Goal: Check status: Check status

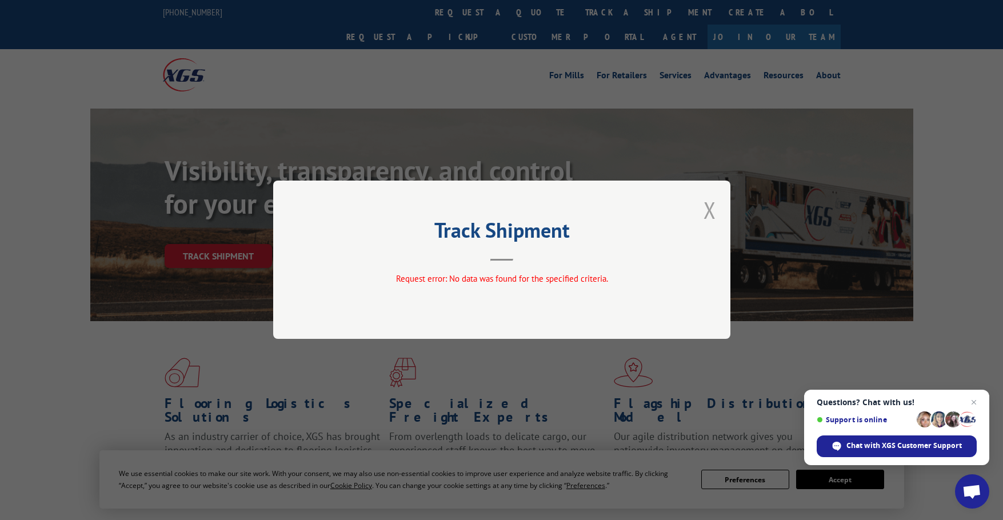
click at [708, 214] on button "Close modal" at bounding box center [710, 210] width 13 height 30
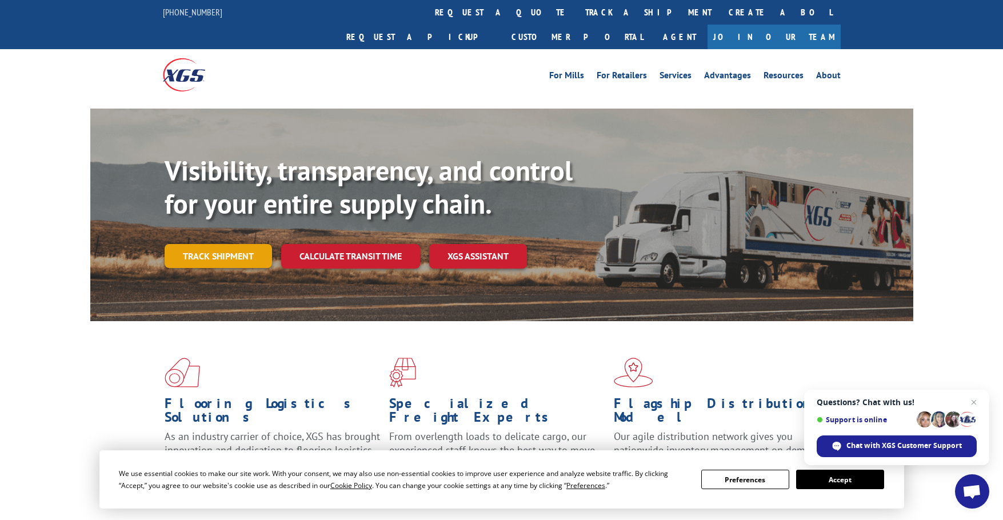
click at [207, 244] on link "Track shipment" at bounding box center [218, 256] width 107 height 24
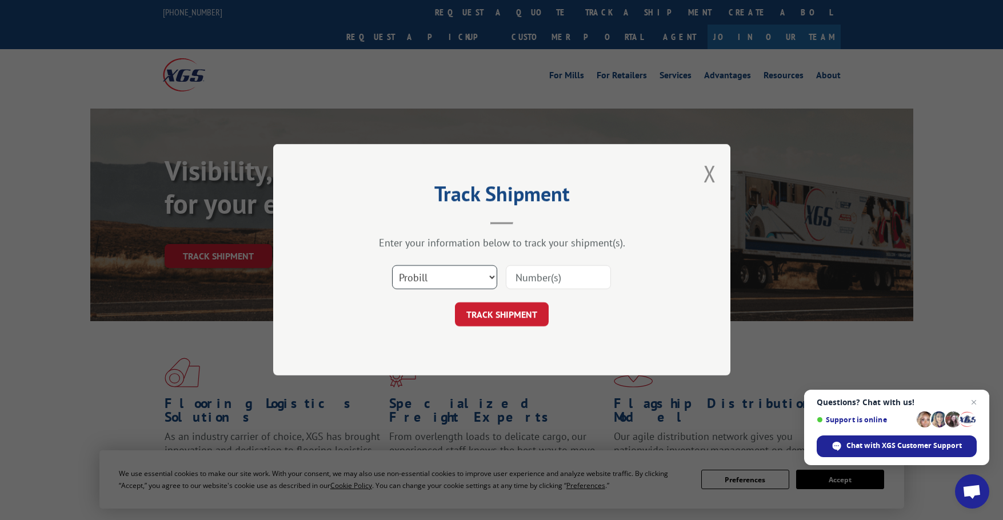
click at [453, 272] on select "Select category... Probill BOL PO" at bounding box center [444, 278] width 105 height 24
select select "po"
click at [392, 266] on select "Select category... Probill BOL PO" at bounding box center [444, 278] width 105 height 24
click at [566, 281] on input at bounding box center [558, 278] width 105 height 24
paste input "297517903"
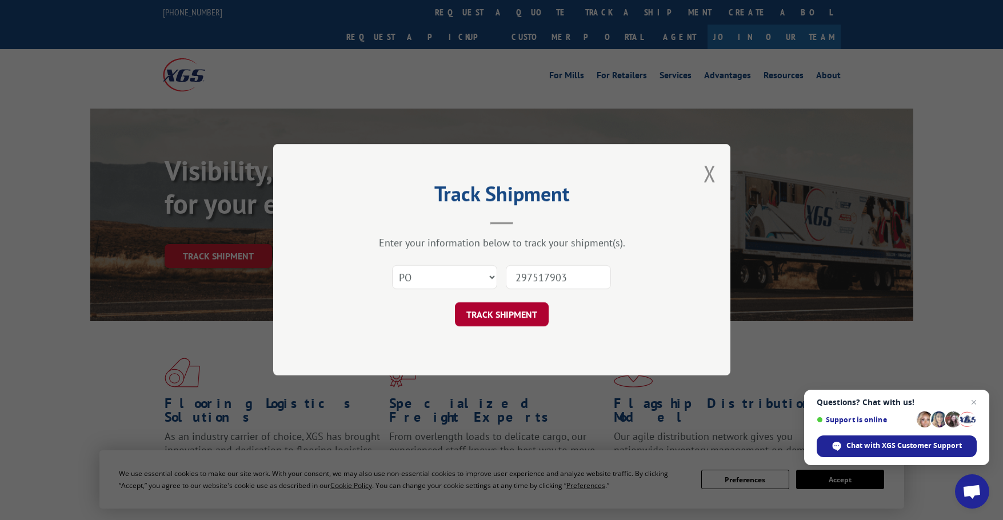
type input "297517903"
click at [493, 313] on button "TRACK SHIPMENT" at bounding box center [502, 315] width 94 height 24
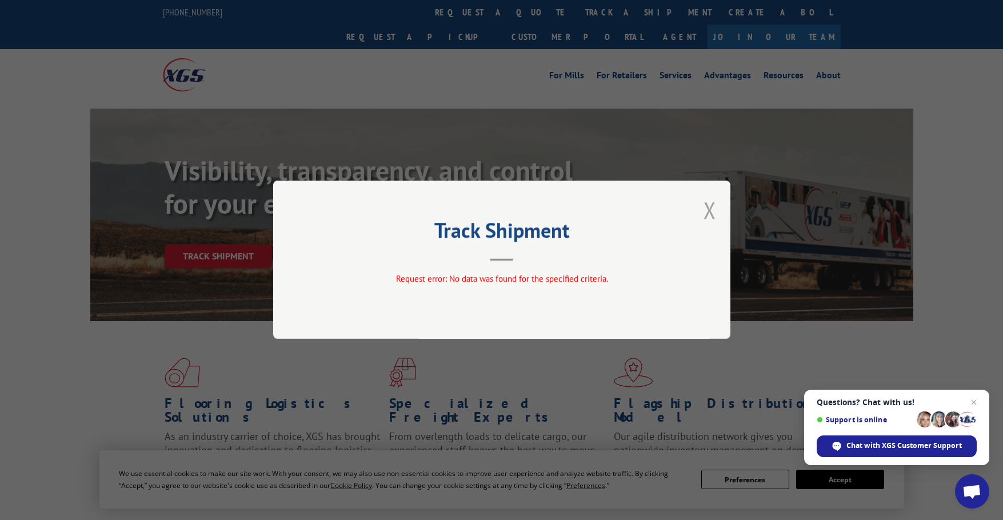
click at [708, 207] on button "Close modal" at bounding box center [710, 210] width 13 height 30
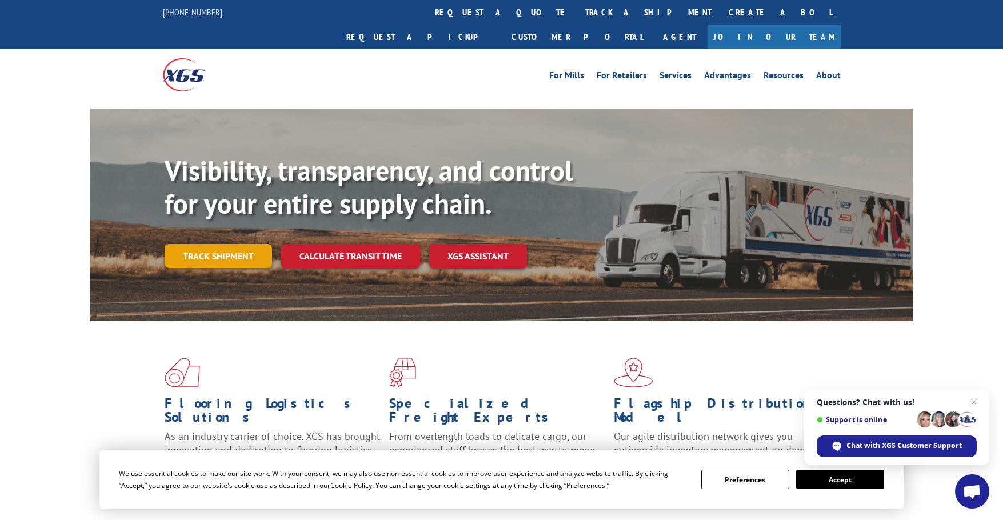
click at [200, 244] on link "Track shipment" at bounding box center [218, 256] width 107 height 24
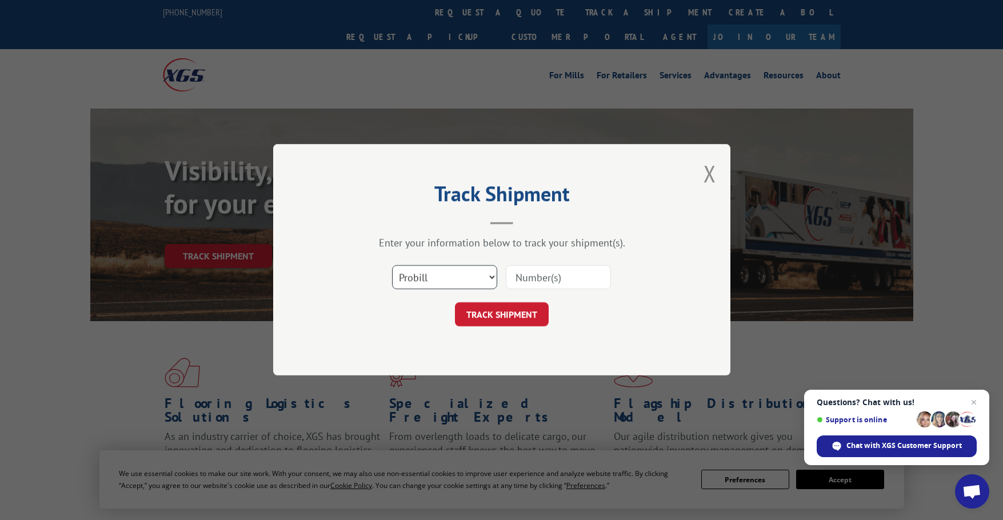
click at [476, 269] on select "Select category... Probill BOL PO" at bounding box center [444, 278] width 105 height 24
select select "po"
click at [392, 266] on select "Select category... Probill BOL PO" at bounding box center [444, 278] width 105 height 24
drag, startPoint x: 548, startPoint y: 282, endPoint x: 541, endPoint y: 288, distance: 8.9
click at [548, 282] on input at bounding box center [558, 278] width 105 height 24
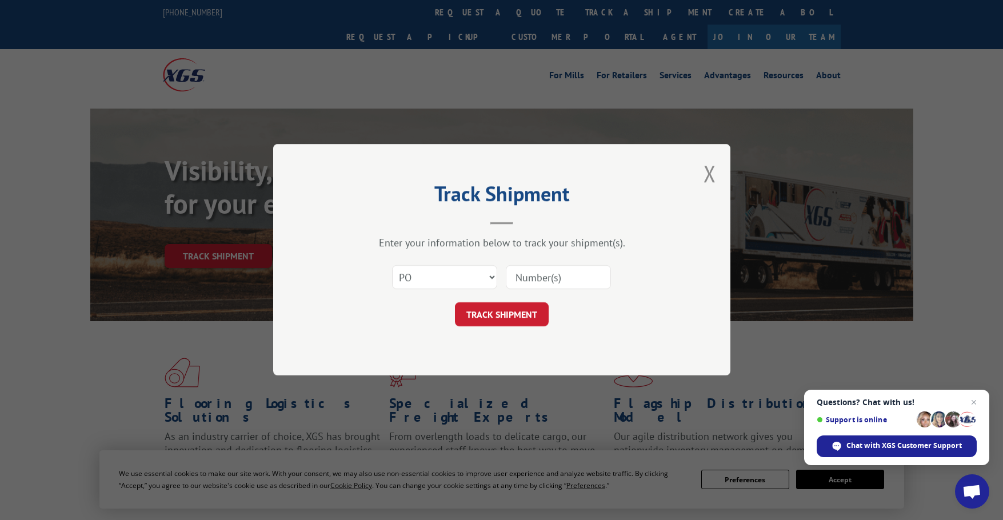
paste input "297508233"
type input "297508233"
click at [488, 312] on button "TRACK SHIPMENT" at bounding box center [502, 315] width 94 height 24
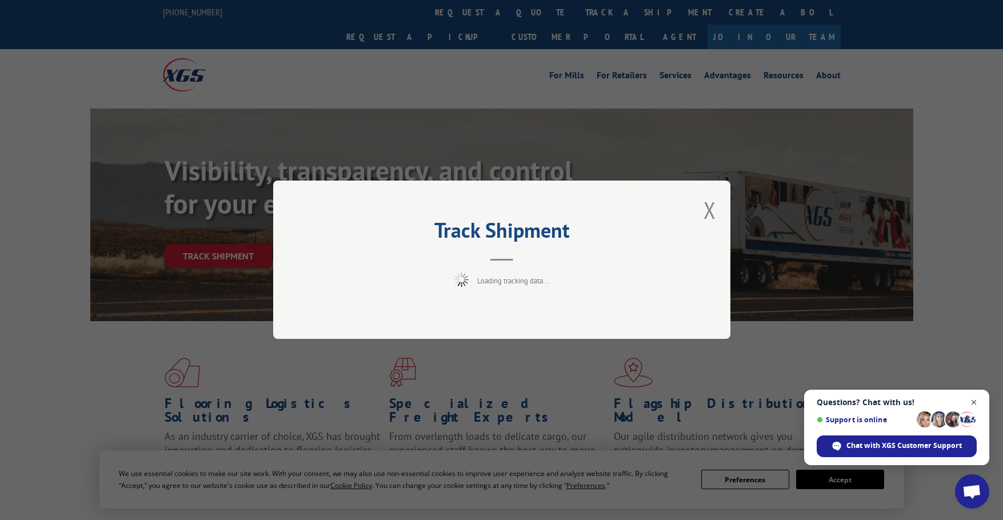
click at [971, 401] on span "Close chat" at bounding box center [974, 403] width 14 height 14
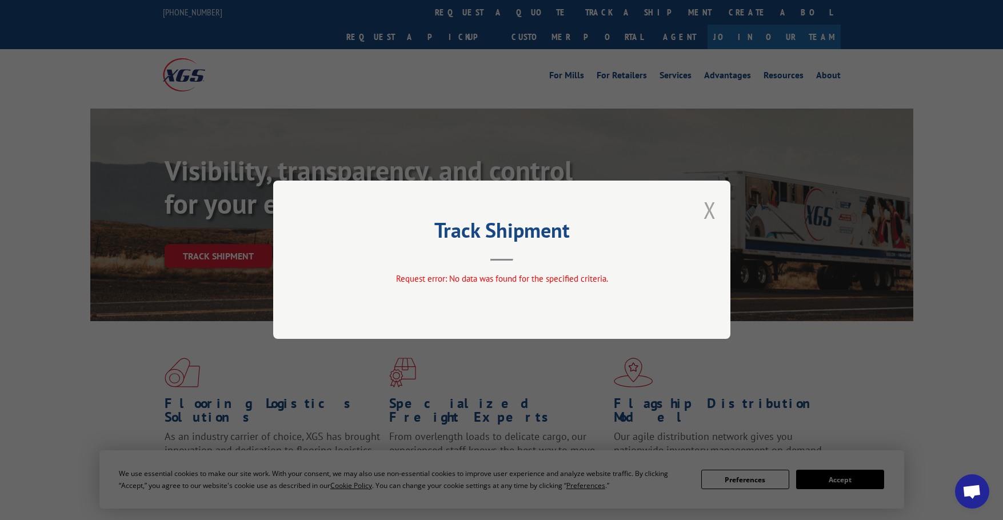
click at [713, 210] on button "Close modal" at bounding box center [710, 210] width 13 height 30
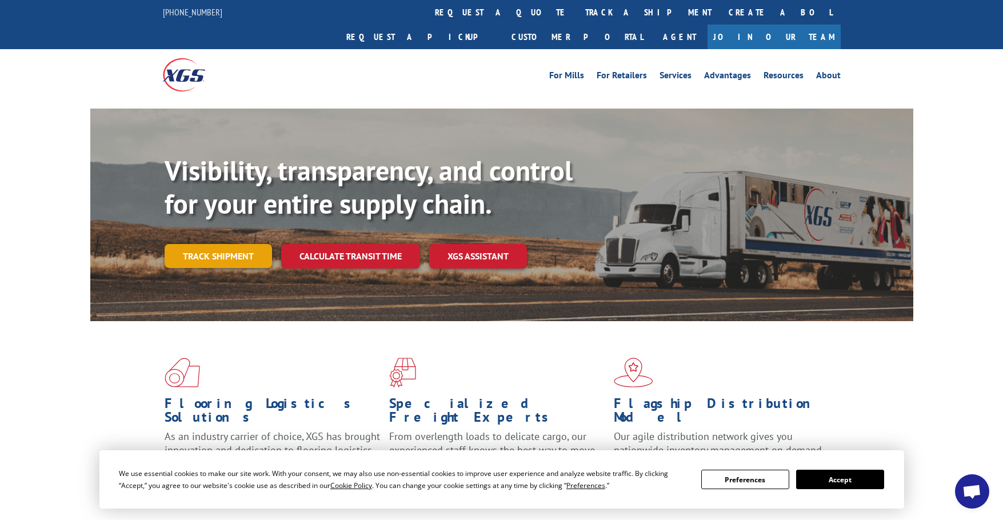
click at [250, 244] on link "Track shipment" at bounding box center [218, 256] width 107 height 24
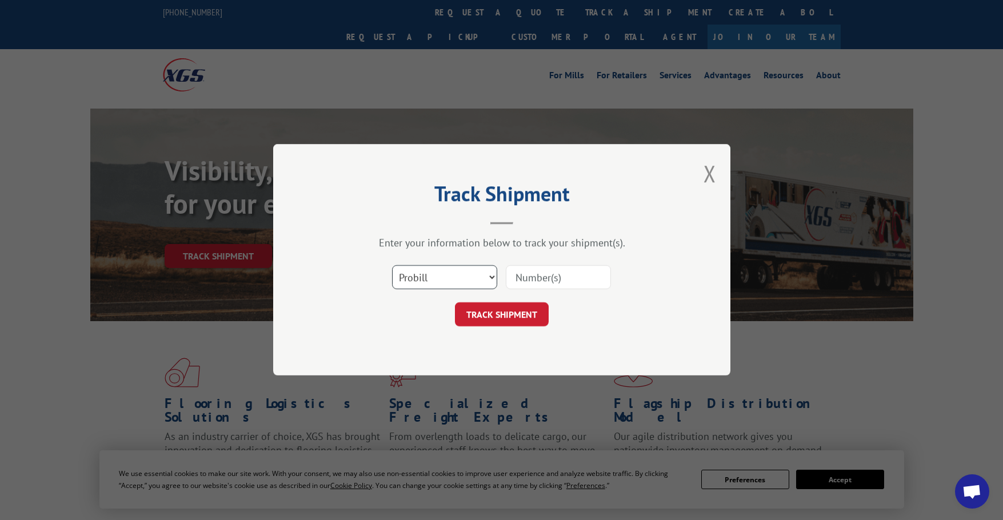
drag, startPoint x: 462, startPoint y: 276, endPoint x: 462, endPoint y: 289, distance: 13.7
click at [462, 276] on select "Select category... Probill BOL PO" at bounding box center [444, 278] width 105 height 24
select select "po"
click at [392, 266] on select "Select category... Probill BOL PO" at bounding box center [444, 278] width 105 height 24
click at [537, 267] on input at bounding box center [558, 278] width 105 height 24
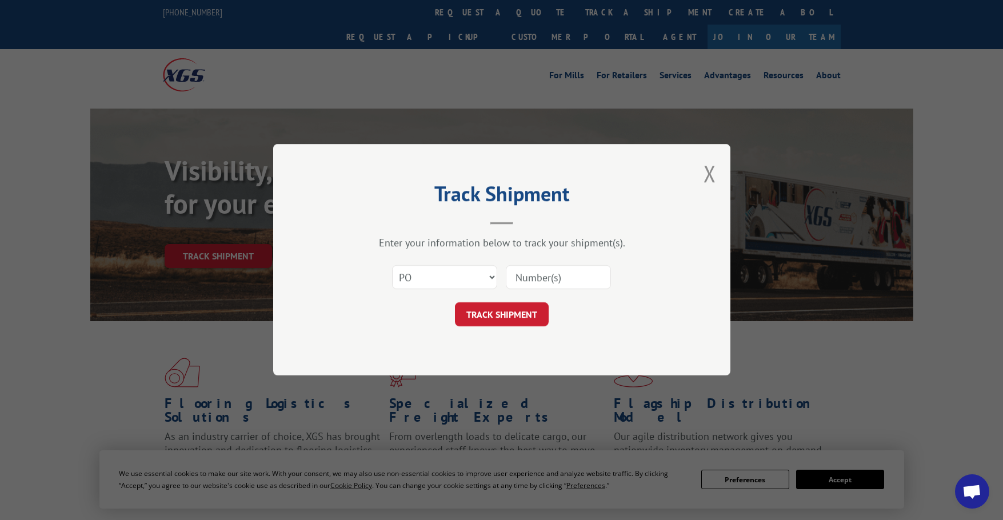
paste input "297627815"
type input "297627815"
click at [512, 309] on button "TRACK SHIPMENT" at bounding box center [502, 315] width 94 height 24
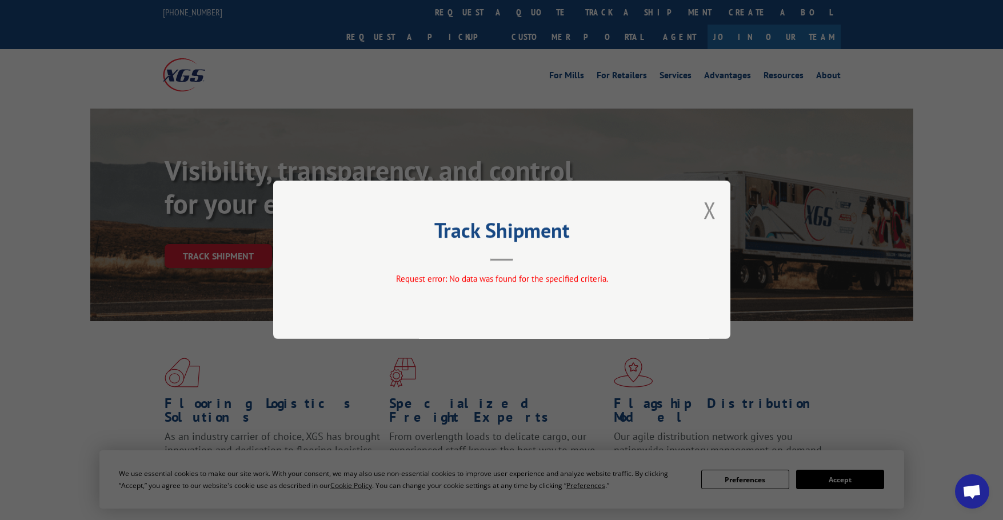
click at [696, 207] on div "Track Shipment Request error: No data was found for the specified criteria." at bounding box center [501, 260] width 457 height 158
click at [701, 207] on div "Track Shipment Request error: No data was found for the specified criteria." at bounding box center [501, 260] width 457 height 158
click at [715, 210] on button "Close modal" at bounding box center [710, 210] width 13 height 30
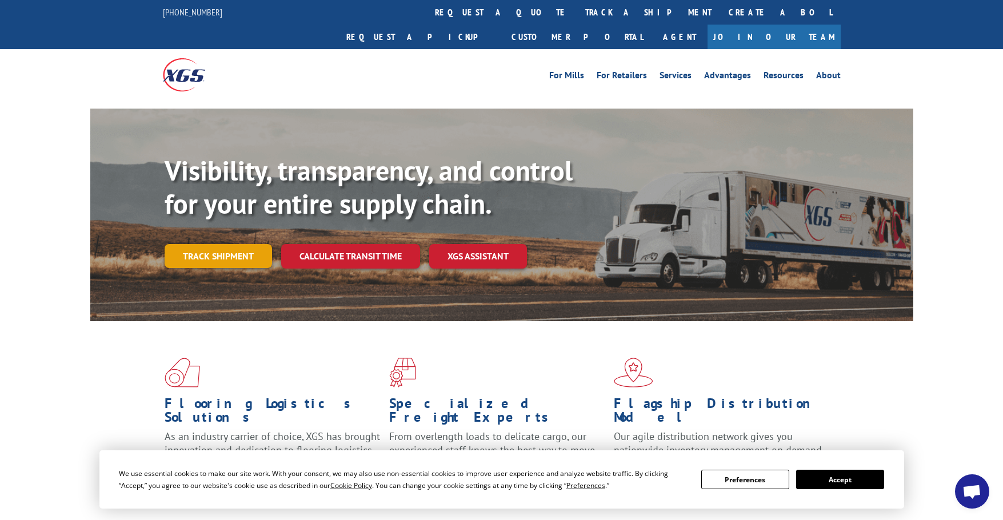
click at [179, 244] on link "Track shipment" at bounding box center [218, 256] width 107 height 24
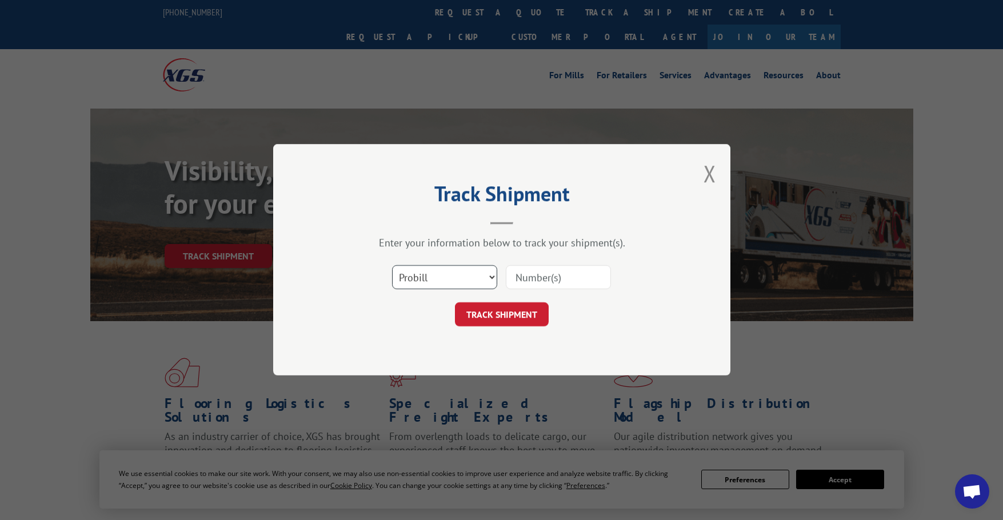
click at [488, 282] on select "Select category... Probill BOL PO" at bounding box center [444, 278] width 105 height 24
select select "po"
click at [392, 266] on select "Select category... Probill BOL PO" at bounding box center [444, 278] width 105 height 24
click at [540, 281] on input at bounding box center [558, 278] width 105 height 24
paste input "297515878"
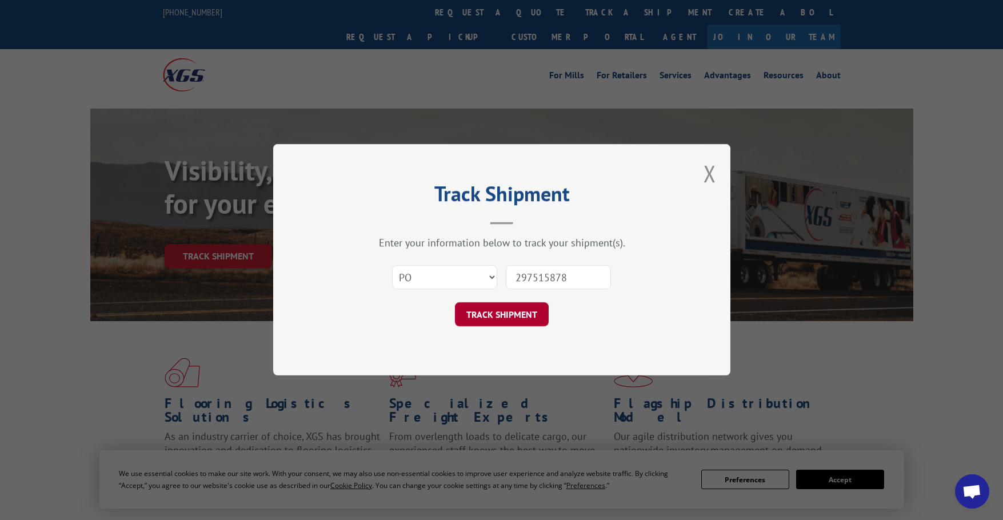
type input "297515878"
click at [500, 314] on button "TRACK SHIPMENT" at bounding box center [502, 315] width 94 height 24
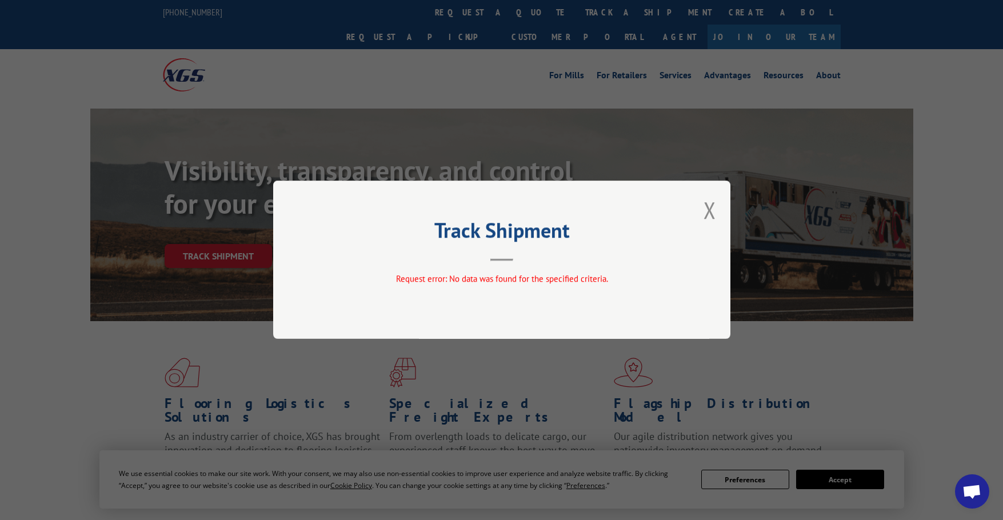
click at [715, 209] on button "Close modal" at bounding box center [710, 210] width 13 height 30
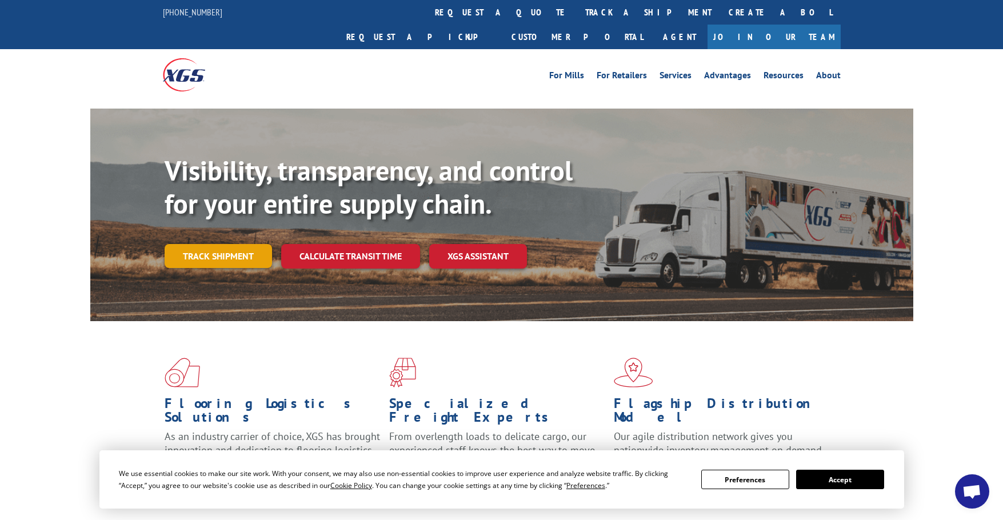
click at [220, 244] on link "Track shipment" at bounding box center [218, 256] width 107 height 24
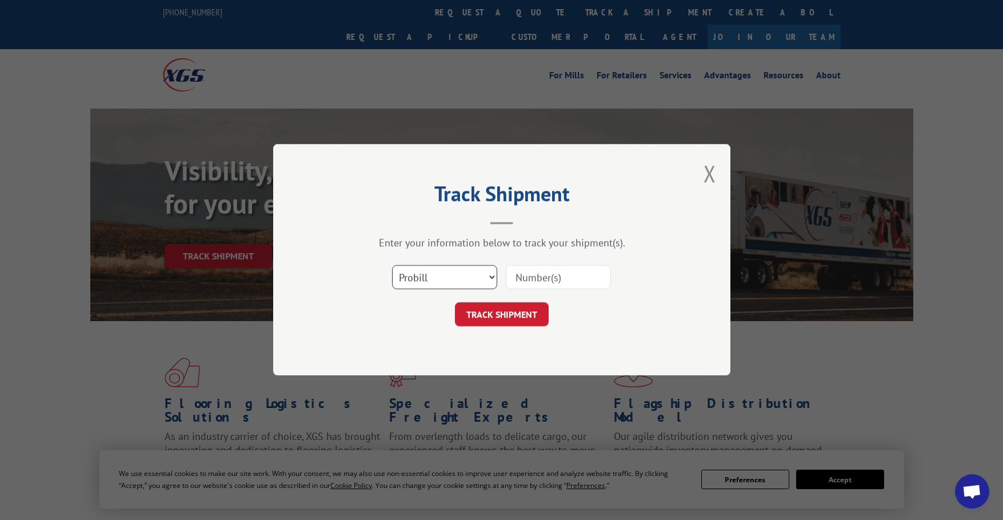
click at [458, 274] on select "Select category... Probill BOL PO" at bounding box center [444, 278] width 105 height 24
select select "po"
click at [392, 266] on select "Select category... Probill BOL PO" at bounding box center [444, 278] width 105 height 24
click at [543, 284] on input at bounding box center [558, 278] width 105 height 24
paste input "297547188"
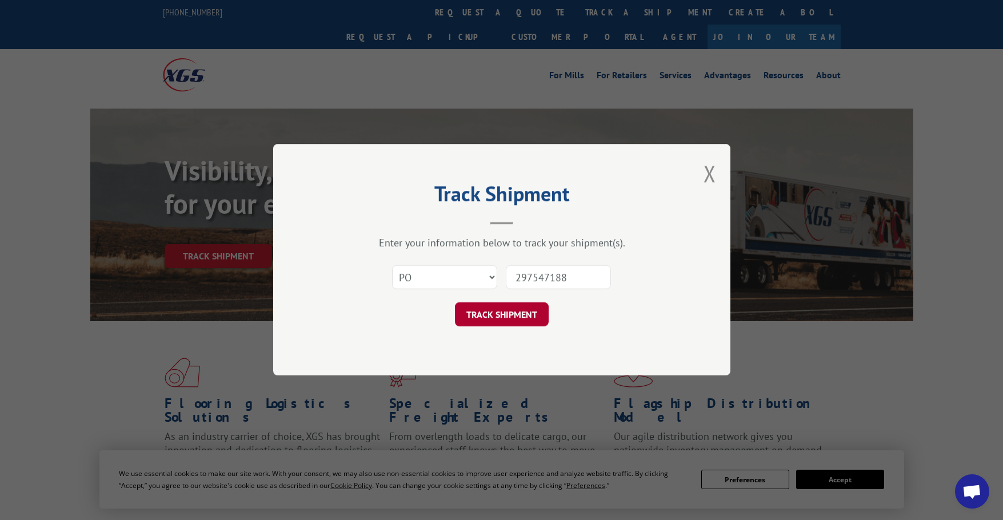
type input "297547188"
click at [512, 308] on button "TRACK SHIPMENT" at bounding box center [502, 315] width 94 height 24
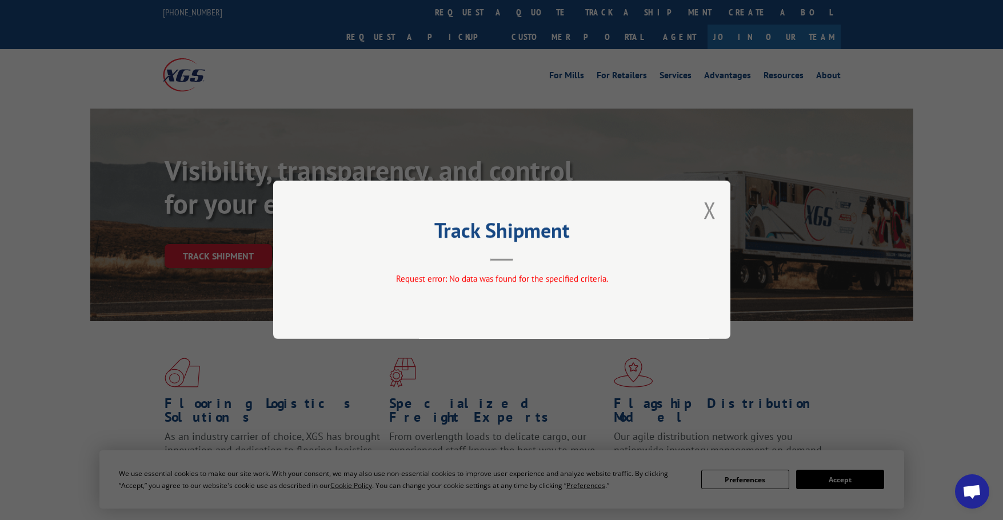
click at [700, 211] on div "Track Shipment Request error: No data was found for the specified criteria." at bounding box center [501, 260] width 457 height 158
click at [711, 205] on button "Close modal" at bounding box center [710, 210] width 13 height 30
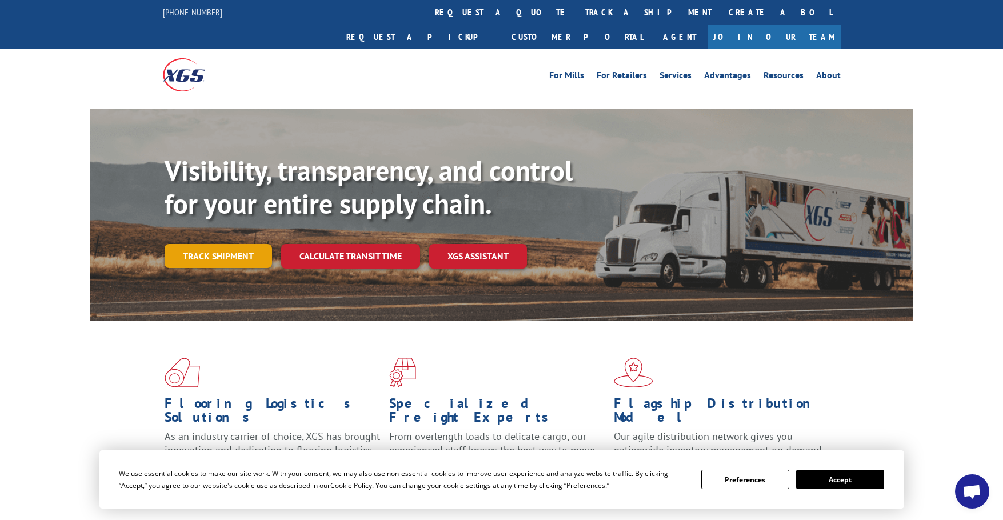
click at [214, 244] on link "Track shipment" at bounding box center [218, 256] width 107 height 24
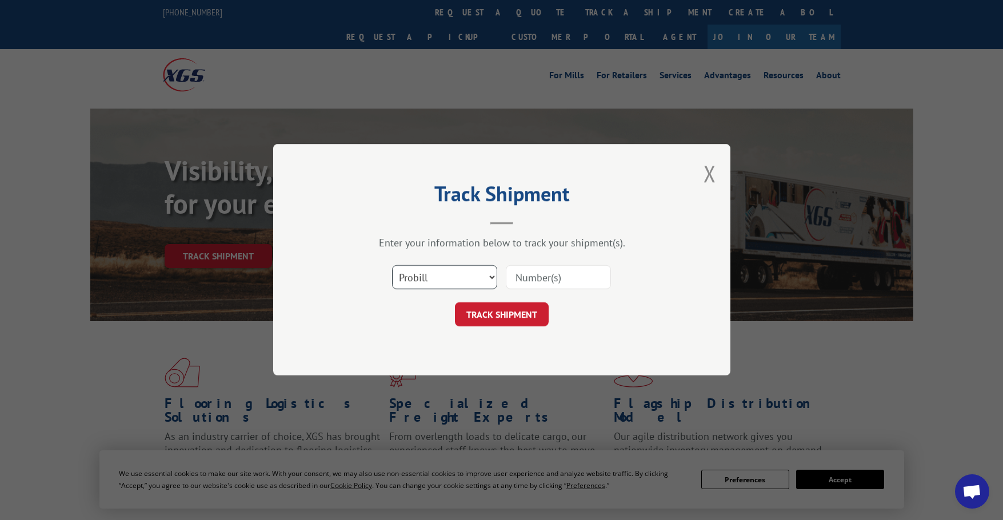
click at [446, 281] on select "Select category... Probill BOL PO" at bounding box center [444, 278] width 105 height 24
select select "po"
click at [392, 266] on select "Select category... Probill BOL PO" at bounding box center [444, 278] width 105 height 24
click at [551, 273] on input at bounding box center [558, 278] width 105 height 24
paste input "297409647"
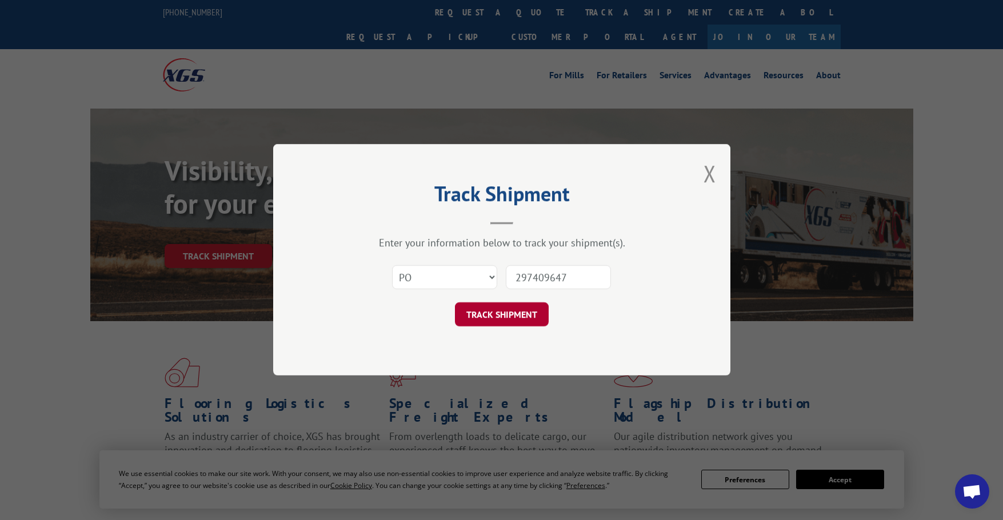
type input "297409647"
click at [509, 315] on button "TRACK SHIPMENT" at bounding box center [502, 315] width 94 height 24
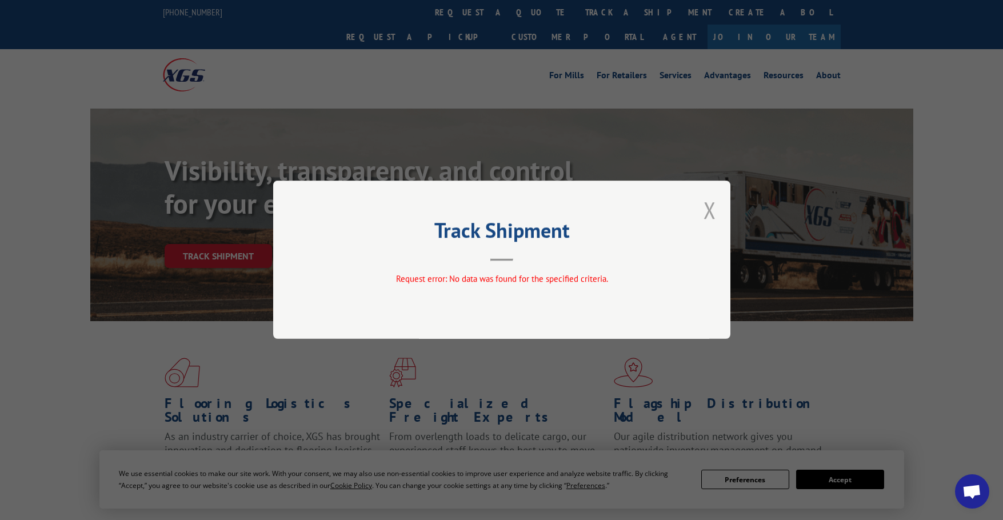
click at [712, 209] on button "Close modal" at bounding box center [710, 210] width 13 height 30
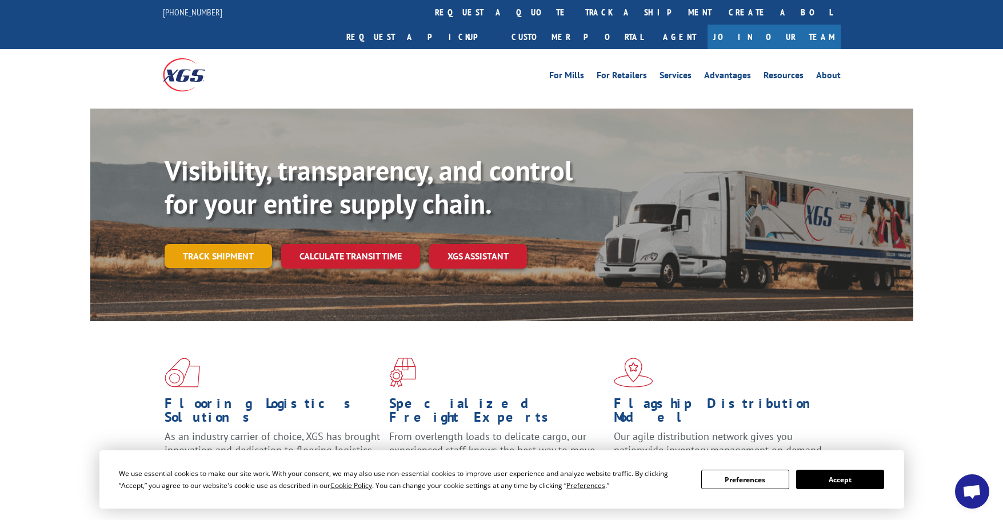
click at [214, 244] on link "Track shipment" at bounding box center [218, 256] width 107 height 24
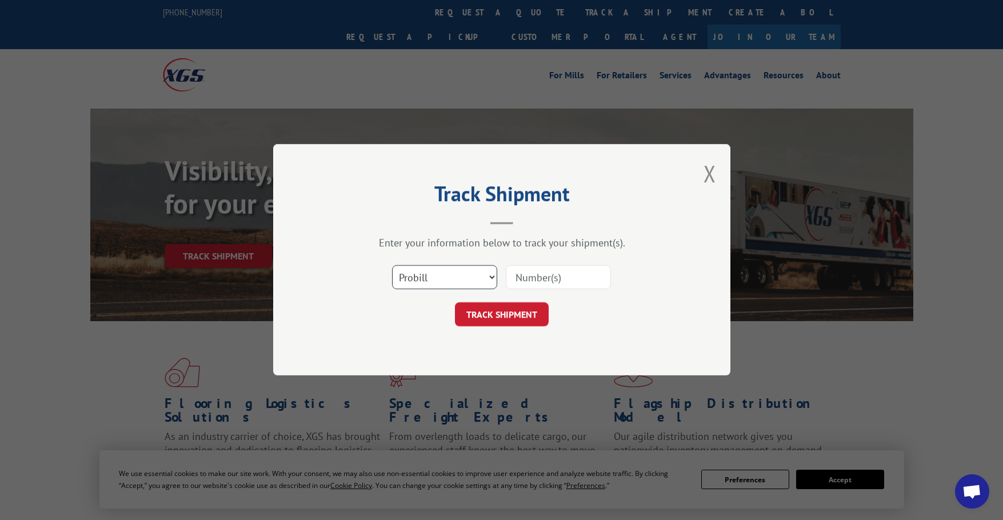
click at [473, 282] on select "Select category... Probill BOL PO" at bounding box center [444, 278] width 105 height 24
select select "po"
click at [392, 266] on select "Select category... Probill BOL PO" at bounding box center [444, 278] width 105 height 24
click at [521, 288] on input at bounding box center [558, 278] width 105 height 24
paste input "297409647"
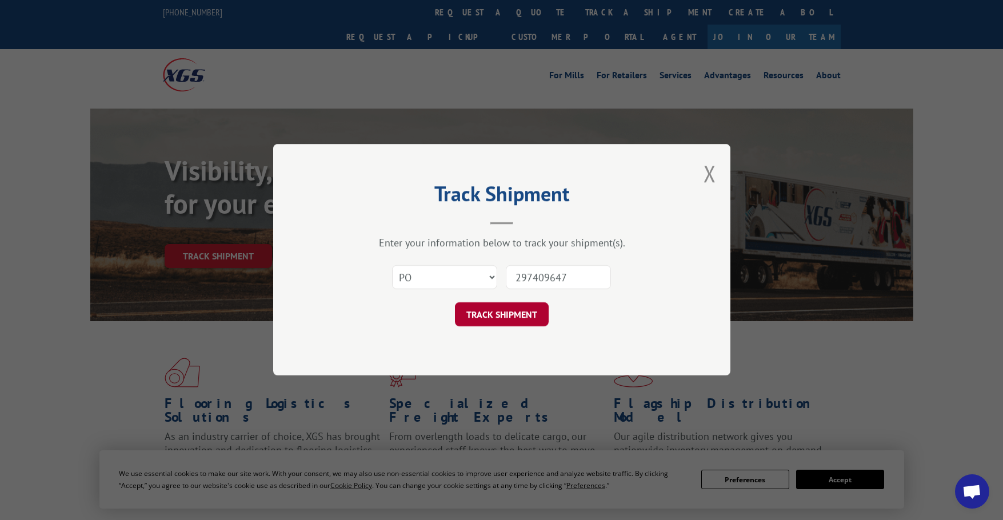
type input "297409647"
click at [509, 318] on button "TRACK SHIPMENT" at bounding box center [502, 315] width 94 height 24
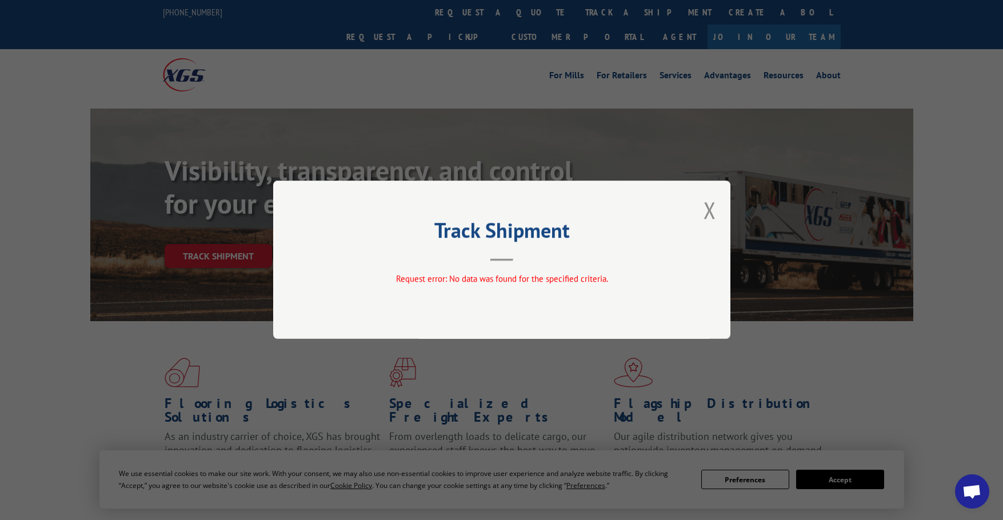
drag, startPoint x: 710, startPoint y: 215, endPoint x: 699, endPoint y: 215, distance: 11.4
click at [710, 215] on button "Close modal" at bounding box center [710, 210] width 13 height 30
